Goal: Register for event/course

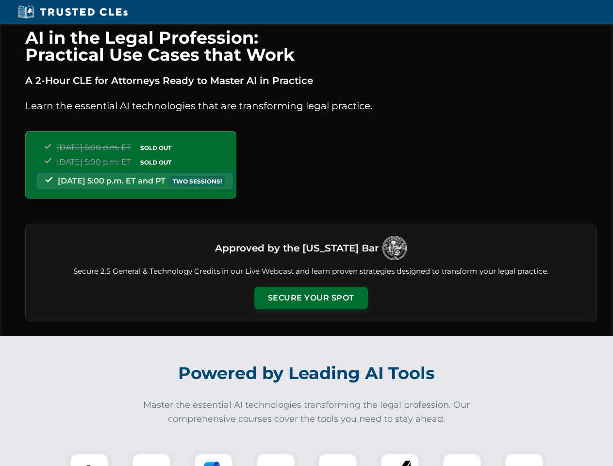
click at [310, 298] on button "Secure Your Spot" at bounding box center [310, 298] width 113 height 22
click at [89, 459] on img at bounding box center [89, 472] width 28 height 28
click at [151, 459] on div at bounding box center [151, 472] width 39 height 39
